Goal: Find specific page/section: Find specific page/section

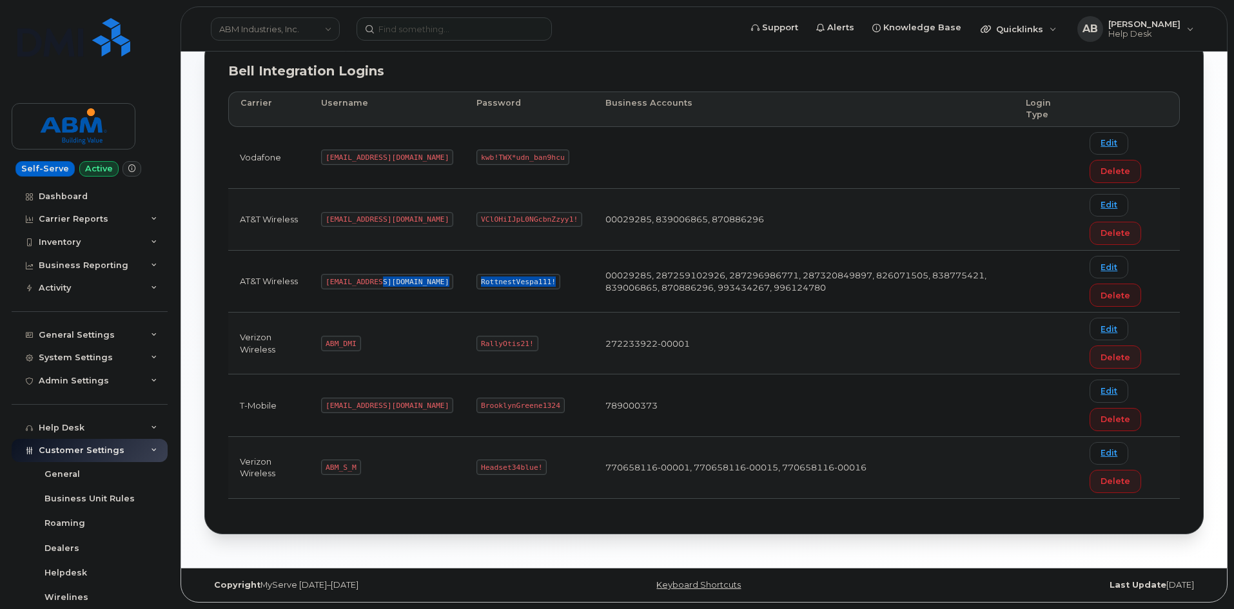
scroll to position [220, 0]
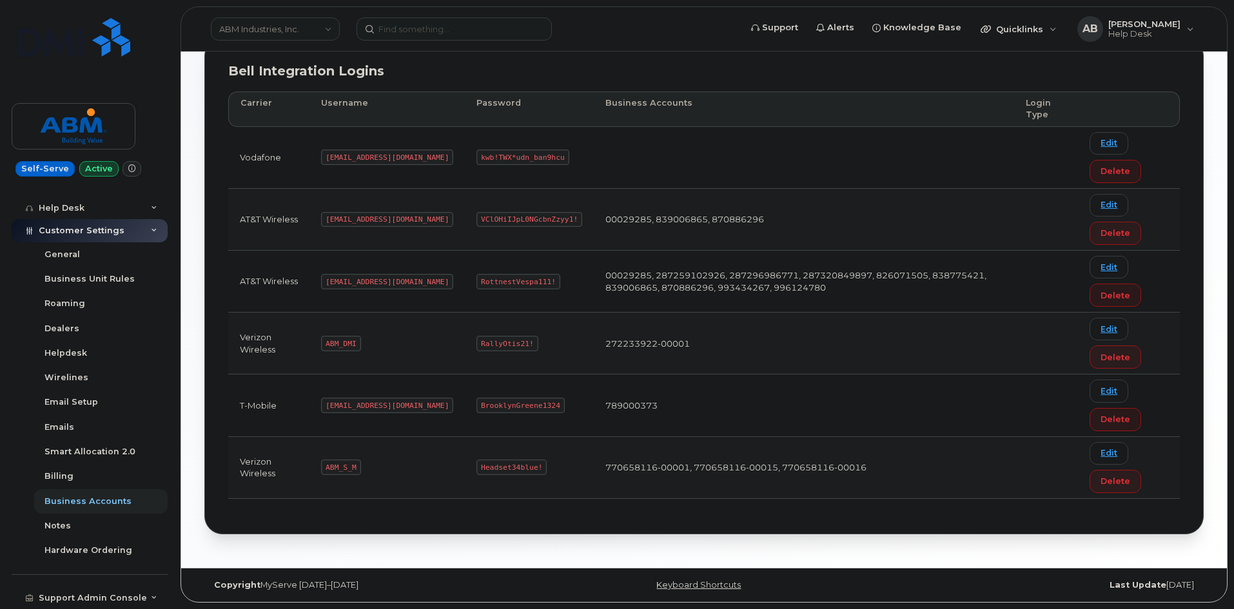
click at [375, 285] on code "abm@dminc.com" at bounding box center [387, 281] width 132 height 15
drag, startPoint x: 379, startPoint y: 279, endPoint x: 328, endPoint y: 286, distance: 50.7
click at [328, 286] on code "abm@dminc.com" at bounding box center [387, 281] width 132 height 15
copy code "abm@dminc.com"
drag, startPoint x: 506, startPoint y: 281, endPoint x: 429, endPoint y: 283, distance: 76.8
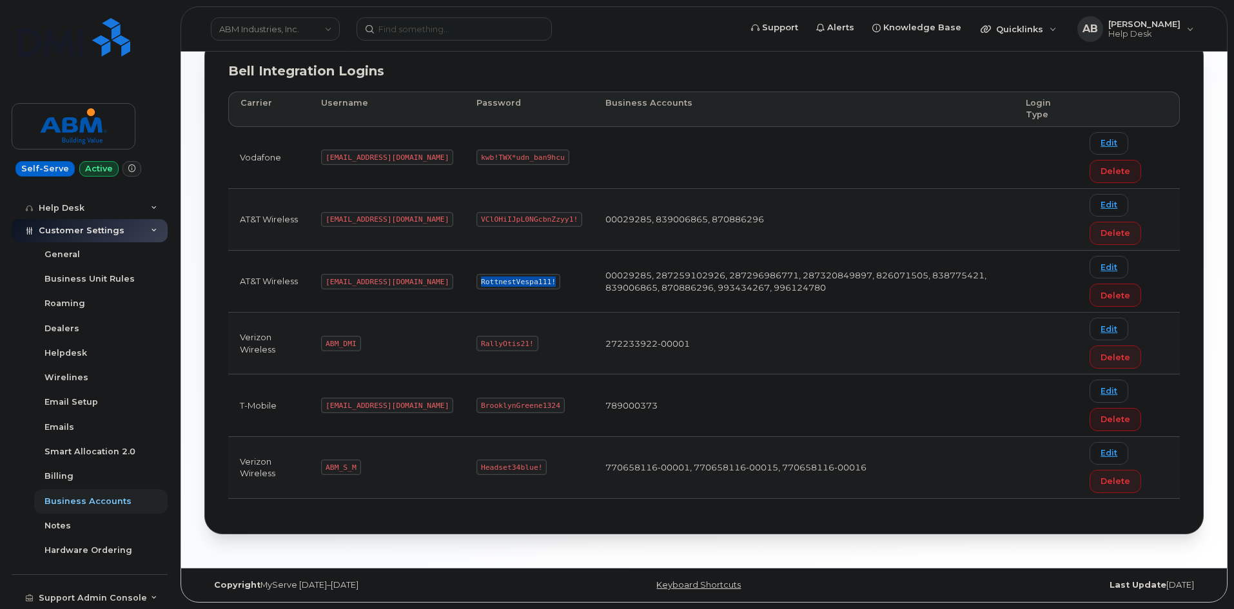
click at [465, 283] on td "RottnestVespa111!" at bounding box center [529, 282] width 129 height 62
copy code "RottnestVespa111!"
drag, startPoint x: 356, startPoint y: 467, endPoint x: 326, endPoint y: 469, distance: 30.4
click at [326, 469] on code "ABM_S_M" at bounding box center [340, 467] width 39 height 15
copy code "ABM_S_M"
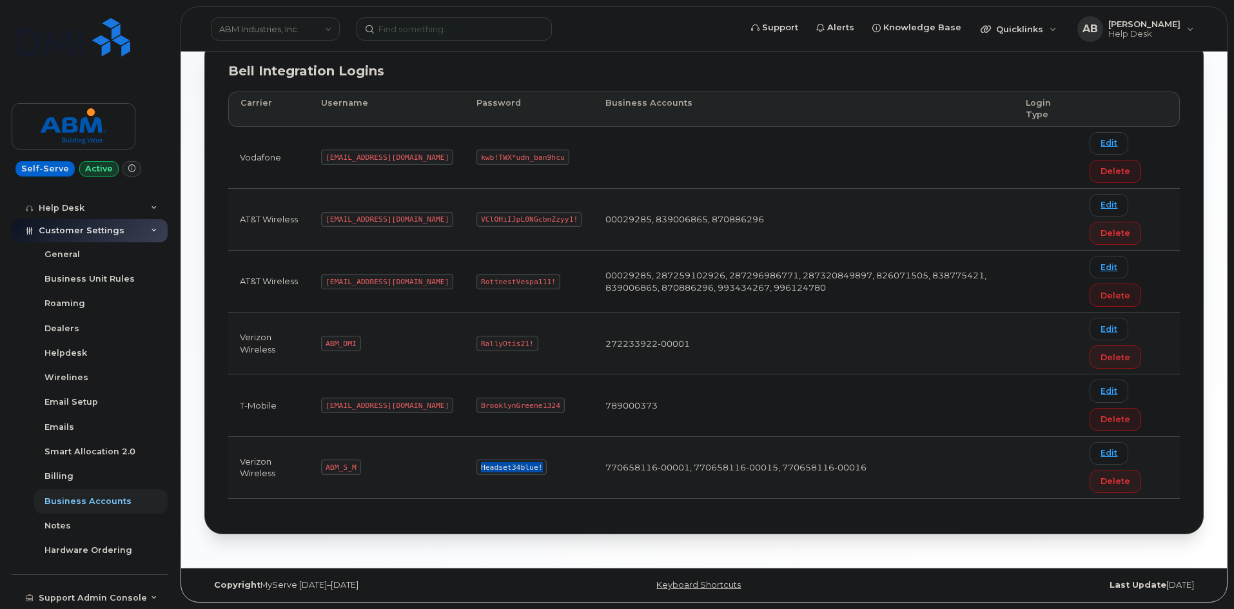
drag, startPoint x: 496, startPoint y: 468, endPoint x: 437, endPoint y: 469, distance: 58.7
click at [477, 469] on code "Headset34blue!" at bounding box center [512, 467] width 70 height 15
copy code "Headset34blue!"
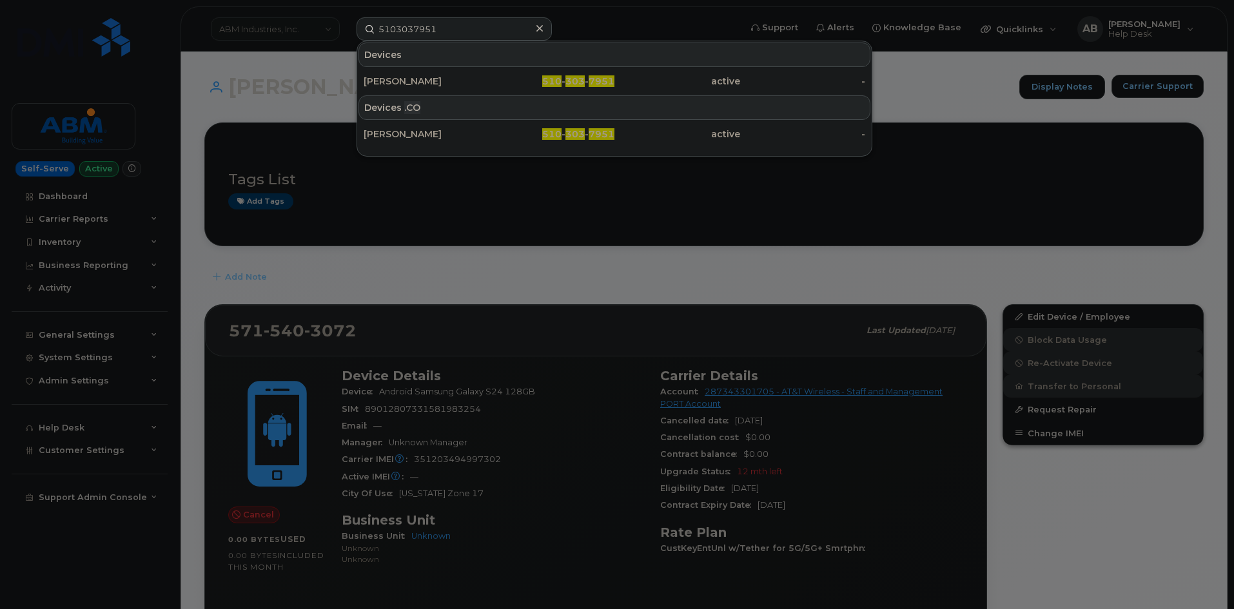
drag, startPoint x: 497, startPoint y: 23, endPoint x: 362, endPoint y: 30, distance: 134.3
click at [362, 30] on input "5103037951" at bounding box center [454, 28] width 195 height 23
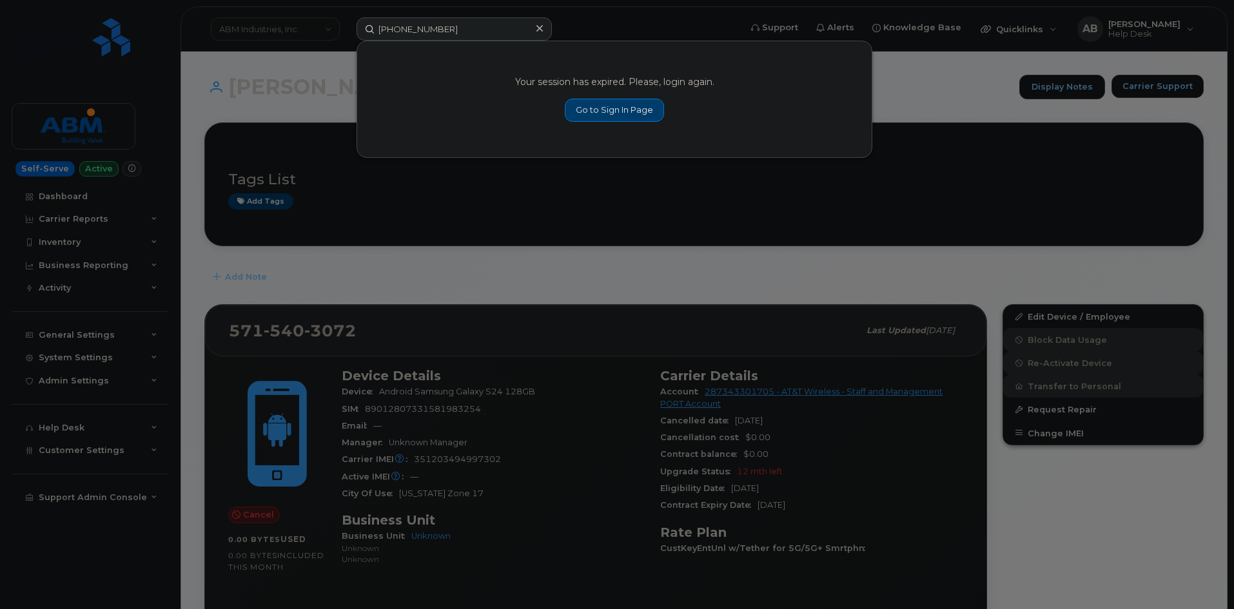
type input "[PHONE_NUMBER]"
click at [609, 117] on link "Go to Sign In Page" at bounding box center [614, 110] width 99 height 23
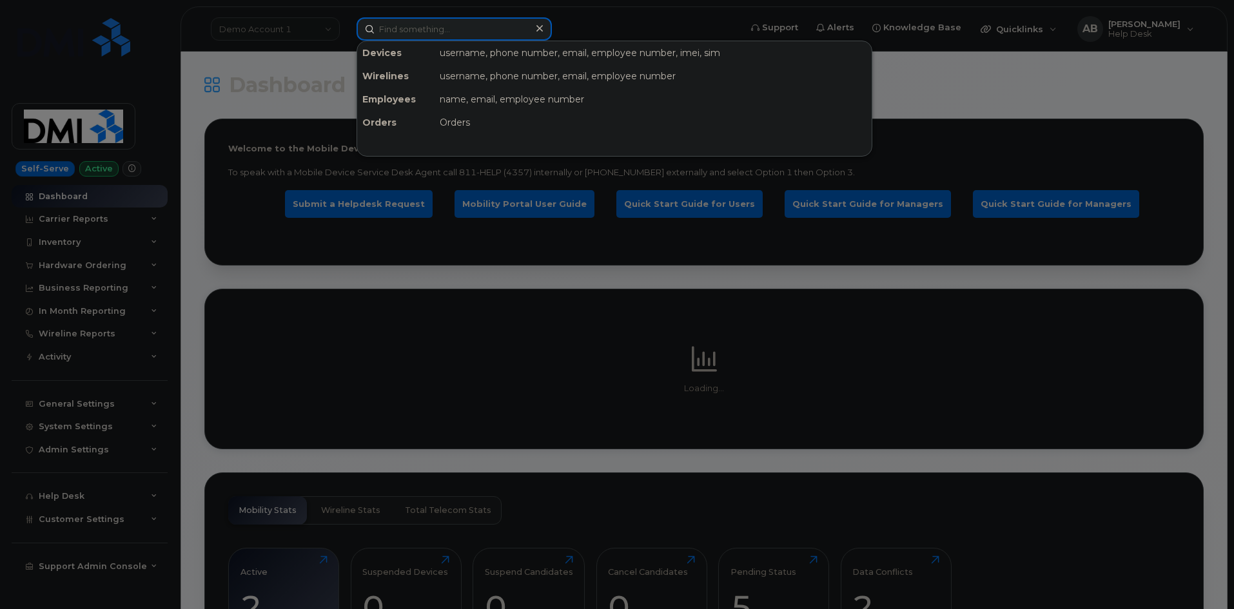
click at [481, 28] on input at bounding box center [454, 28] width 195 height 23
paste input "[PHONE_NUMBER]"
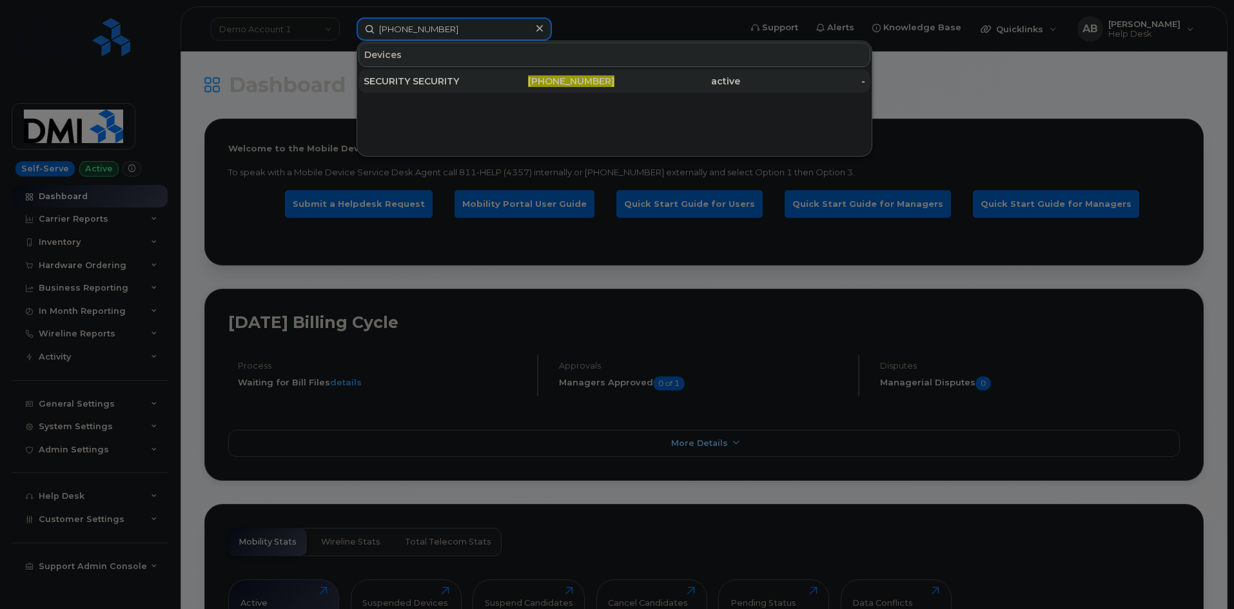
type input "[PHONE_NUMBER]"
click at [488, 89] on div "SECURITY SECURITY" at bounding box center [427, 81] width 126 height 23
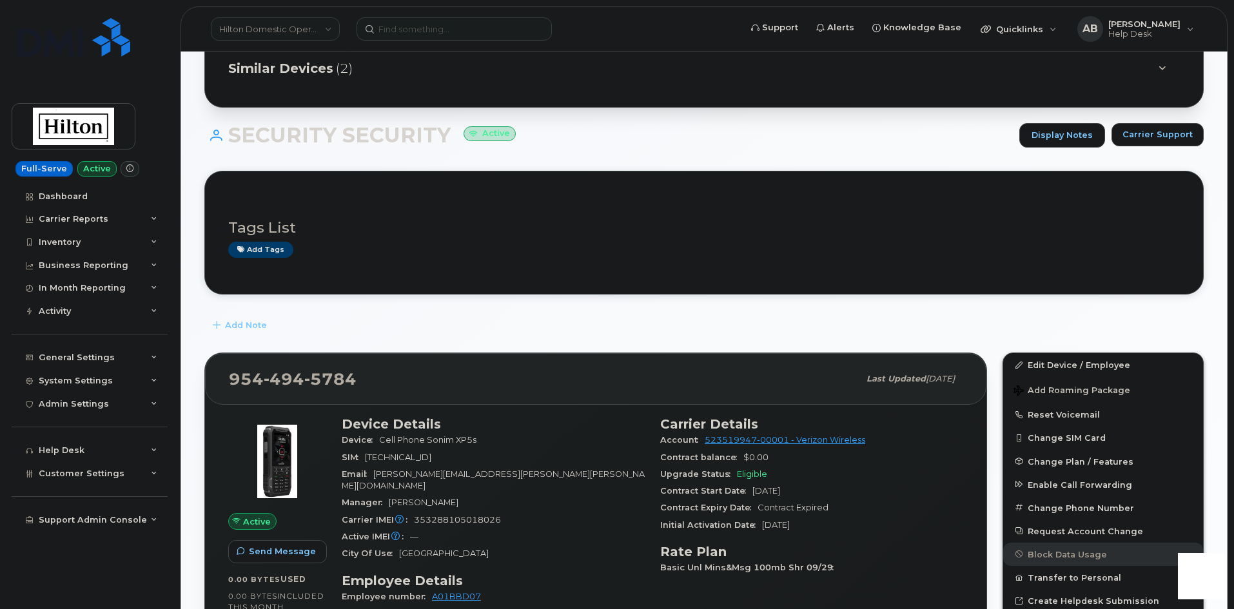
scroll to position [64, 0]
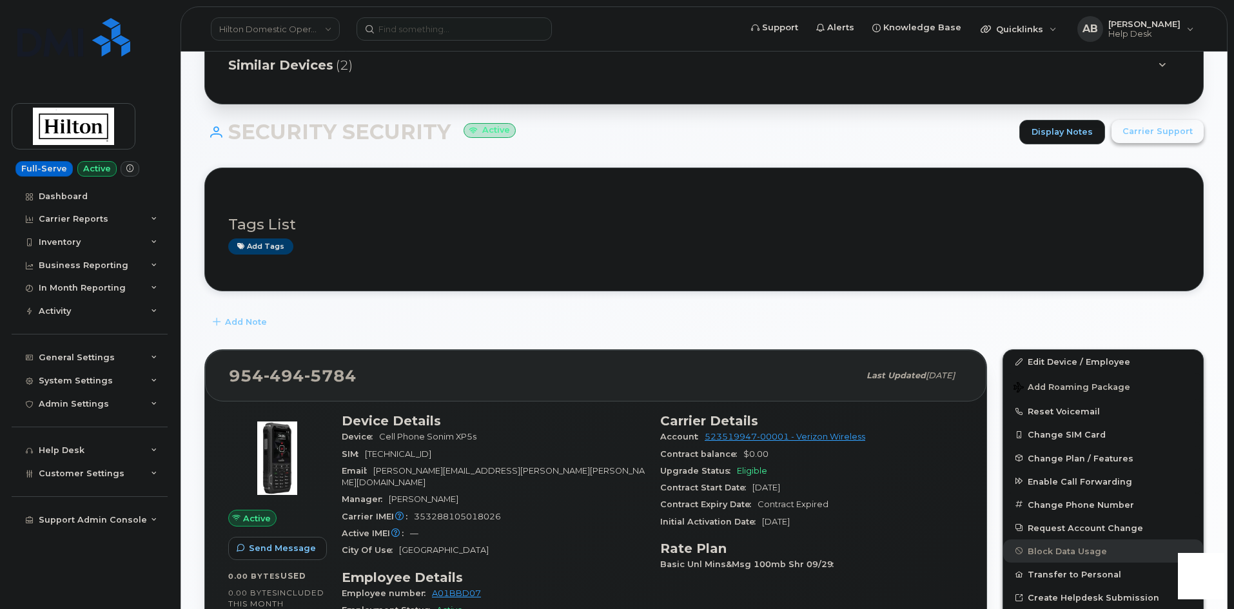
click at [1136, 138] on button "Carrier Support" at bounding box center [1158, 131] width 92 height 23
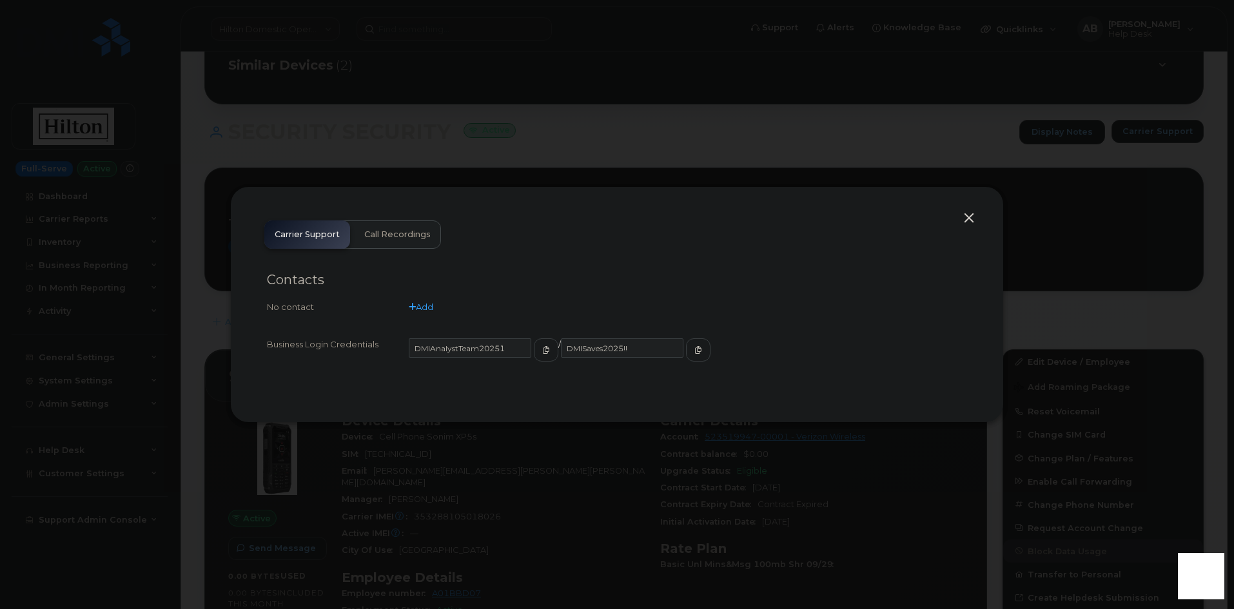
click at [968, 215] on button "button" at bounding box center [969, 219] width 19 height 18
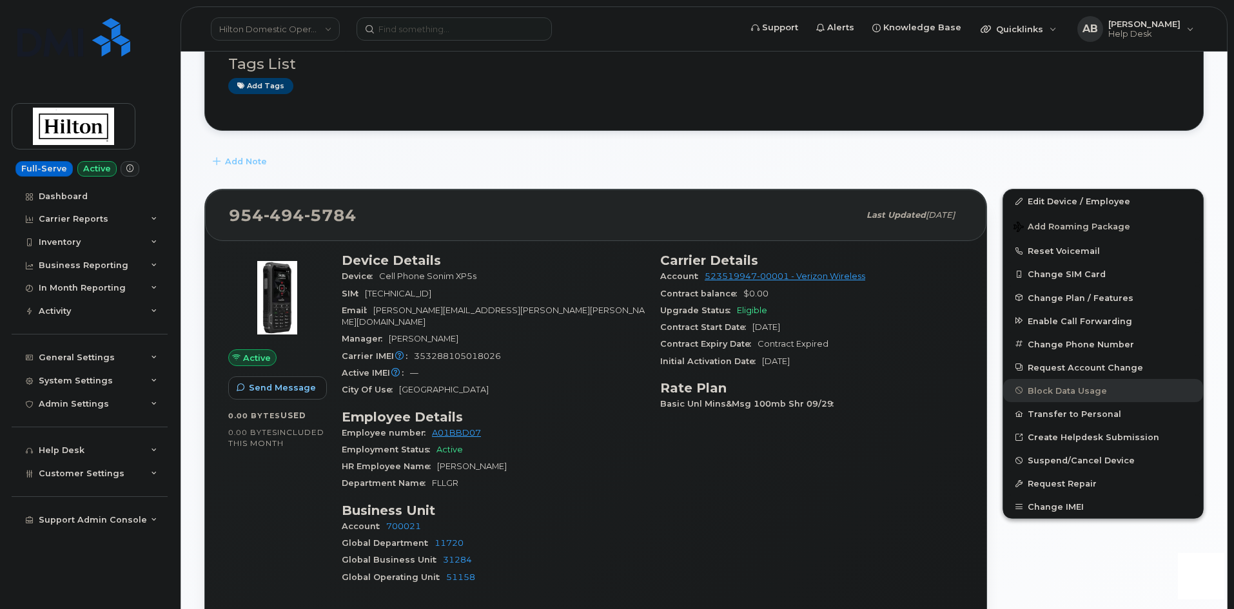
scroll to position [193, 0]
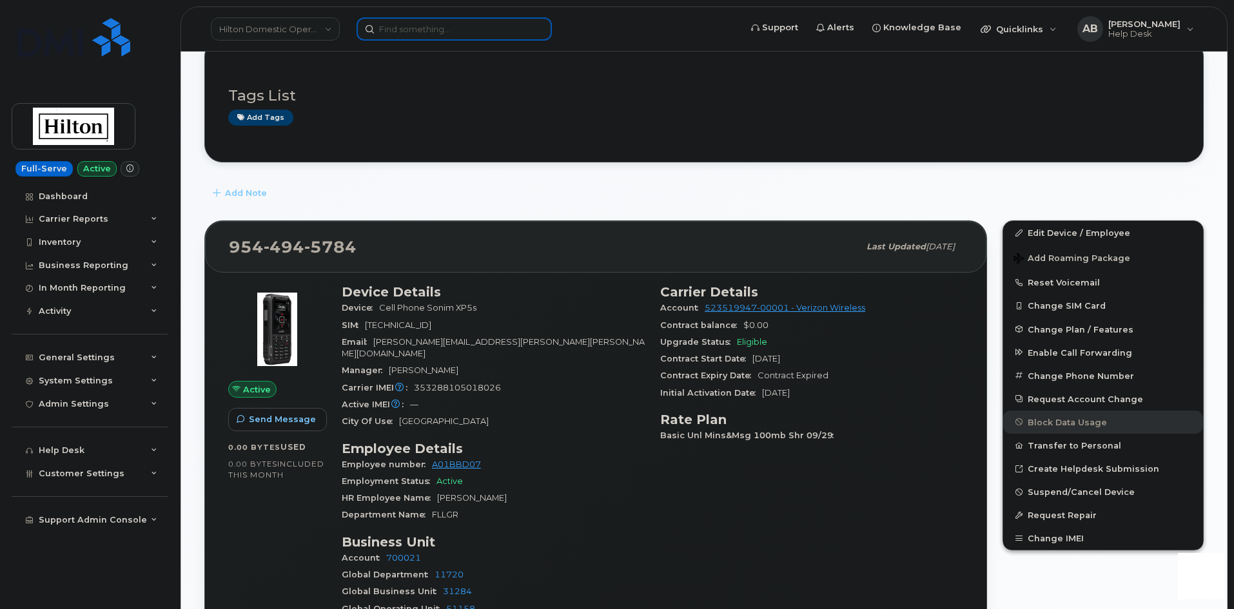
click at [453, 35] on input at bounding box center [454, 28] width 195 height 23
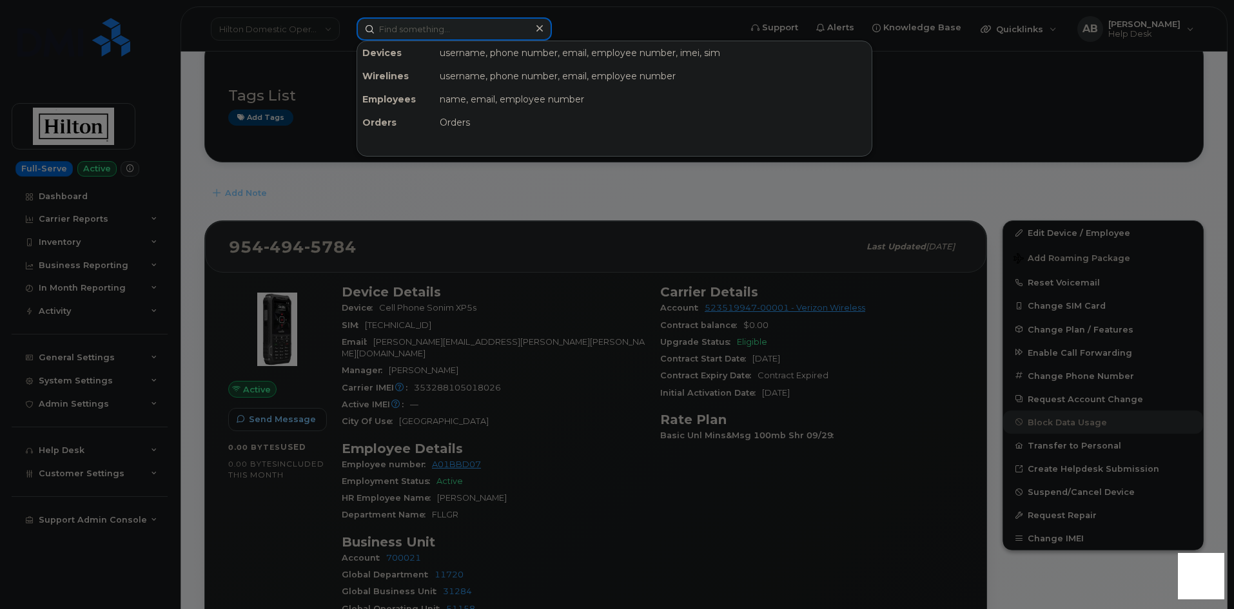
paste input "408.332.3678"
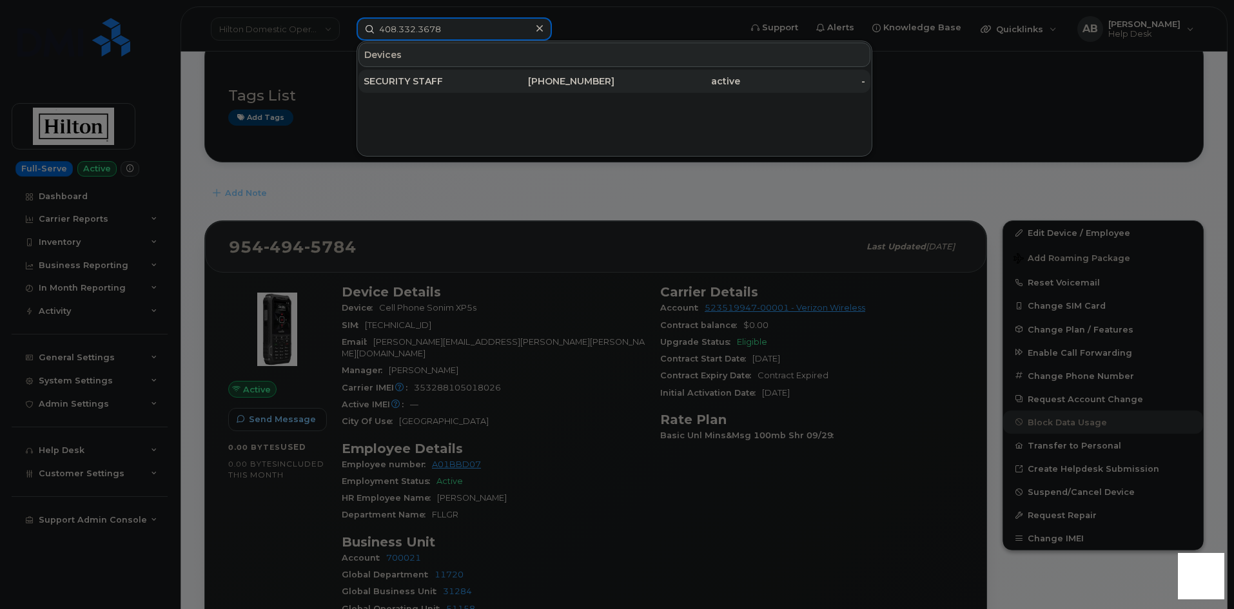
type input "408.332.3678"
click at [481, 78] on div "SECURITY STAFF" at bounding box center [427, 81] width 126 height 13
